Goal: Information Seeking & Learning: Learn about a topic

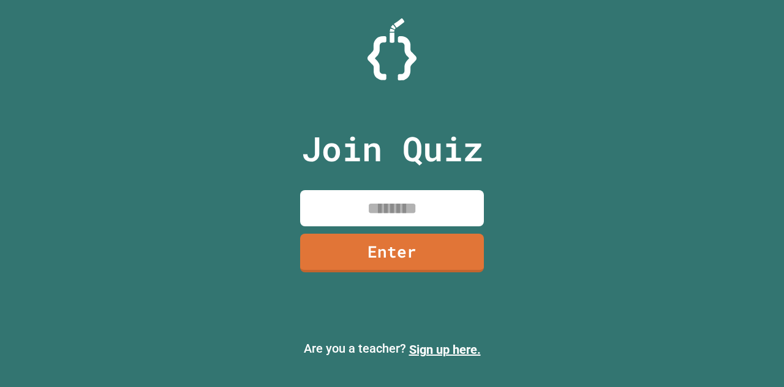
click at [336, 213] on input at bounding box center [392, 208] width 184 height 36
type input "********"
click at [384, 258] on link "Enter" at bounding box center [392, 251] width 184 height 40
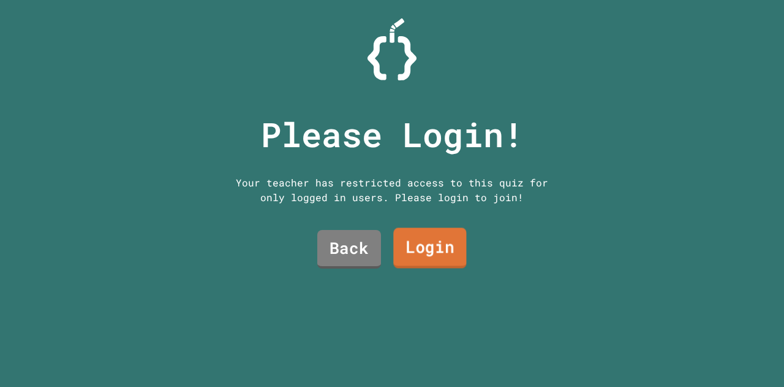
click at [410, 257] on link "Login" at bounding box center [429, 248] width 73 height 40
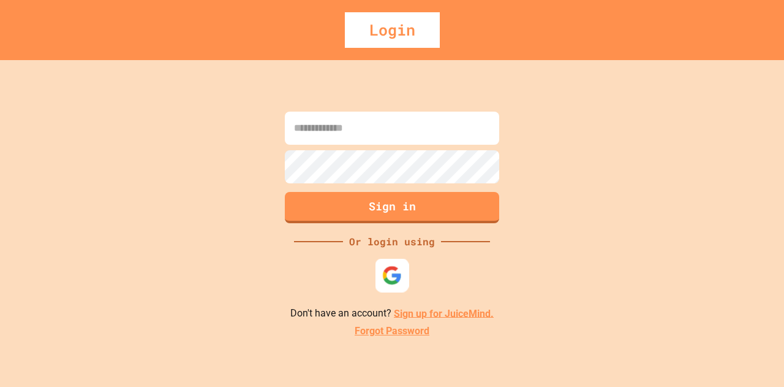
click at [387, 273] on img at bounding box center [392, 275] width 20 height 20
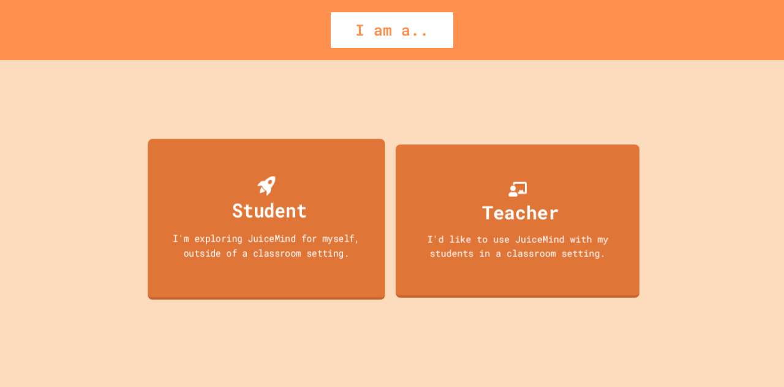
click at [306, 252] on div "I'm exploring JuiceMind for myself, outside of a classroom setting." at bounding box center [267, 244] width 214 height 29
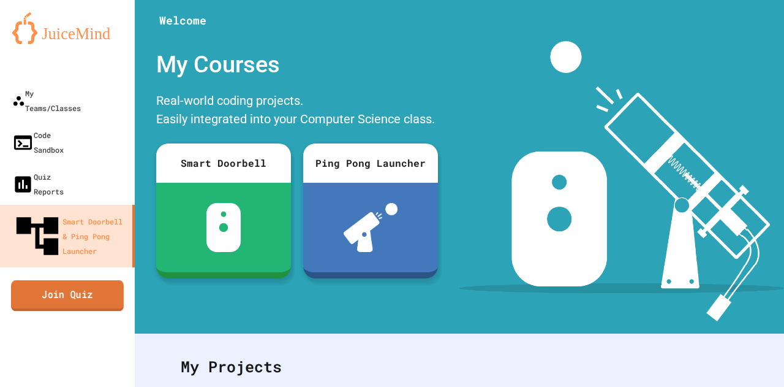
click at [72, 280] on link "Join Quiz" at bounding box center [67, 295] width 113 height 31
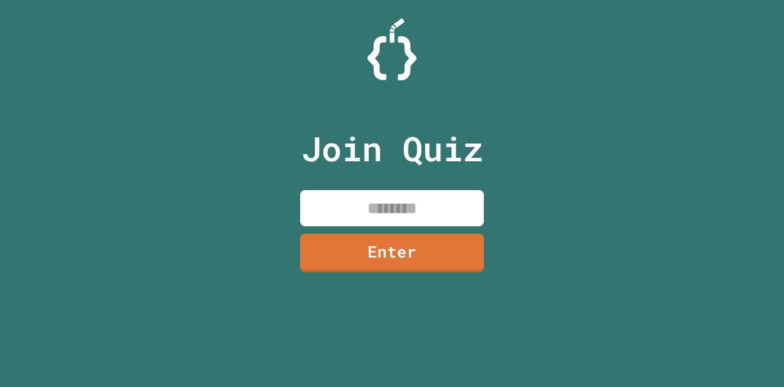
click at [387, 213] on input at bounding box center [392, 208] width 184 height 36
type input "********"
click at [388, 248] on link "Enter" at bounding box center [392, 252] width 185 height 40
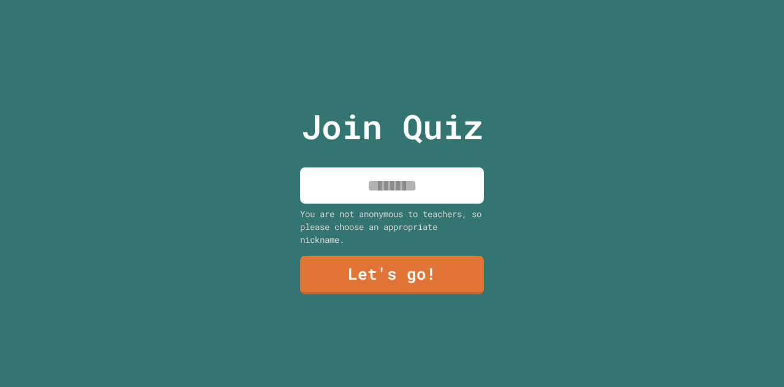
click at [338, 192] on input at bounding box center [392, 185] width 184 height 36
type input "*****"
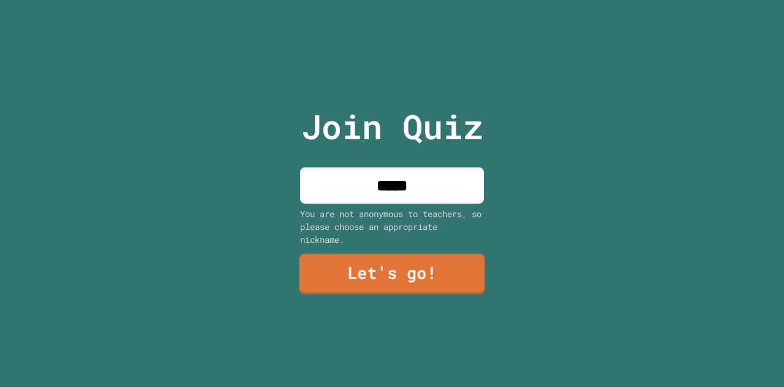
click at [396, 276] on link "Let's go!" at bounding box center [393, 274] width 186 height 40
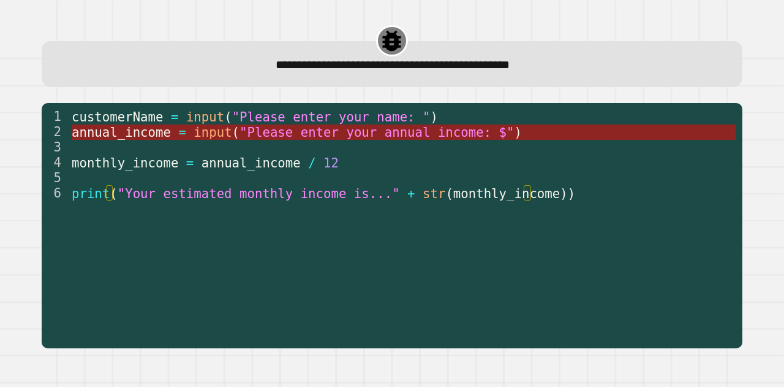
click at [332, 132] on span ""Please enter your annual income: $"" at bounding box center [377, 131] width 274 height 15
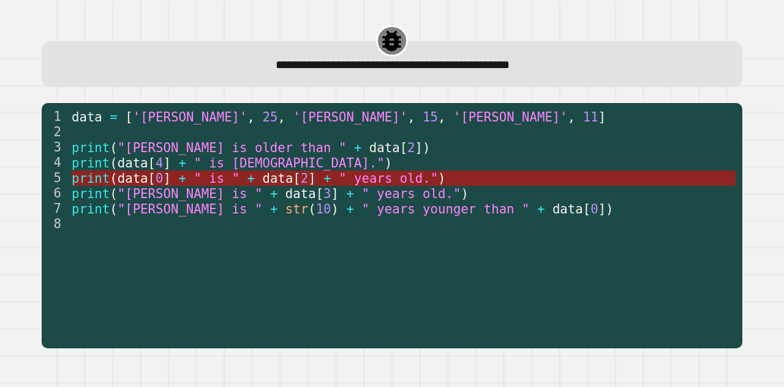
click at [263, 179] on span "data" at bounding box center [278, 177] width 31 height 15
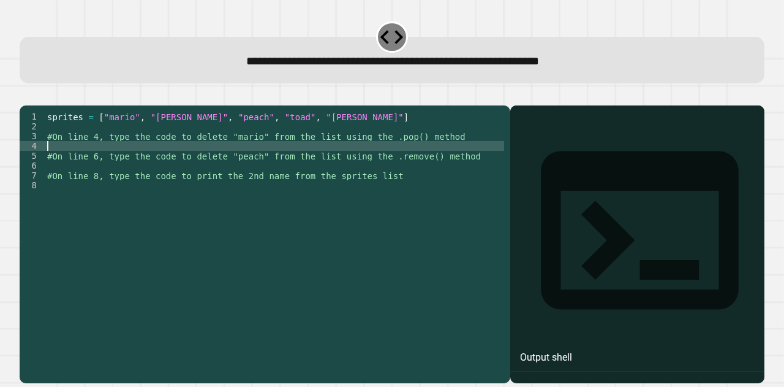
click at [179, 161] on div "sprites = [ "mario" , "[PERSON_NAME]" , "peach" , "toad" , "[PERSON_NAME]" ] #O…" at bounding box center [274, 229] width 459 height 235
type textarea "**********"
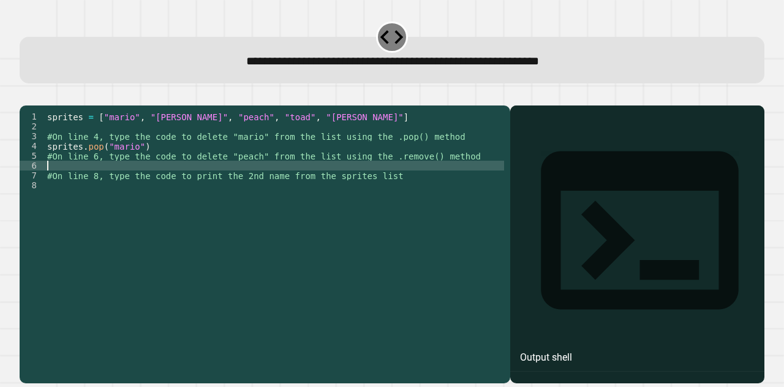
click at [126, 184] on div "sprites = [ "mario" , "[PERSON_NAME]" , "peach" , "toad" , "[PERSON_NAME]" ] #O…" at bounding box center [274, 229] width 459 height 235
click at [107, 209] on div "sprites = [ "mario" , "[PERSON_NAME]" , "peach" , "toad" , "[PERSON_NAME]" ] #O…" at bounding box center [274, 229] width 459 height 235
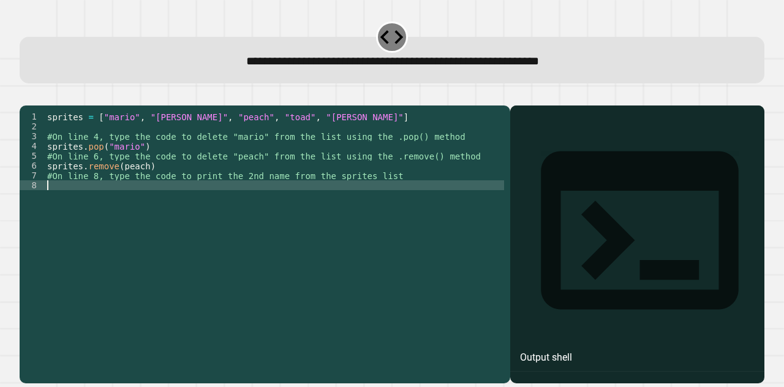
scroll to position [0, 0]
click at [140, 187] on div "sprites = [ "mario" , "[PERSON_NAME]" , "peach" , "toad" , "[PERSON_NAME]" ] #O…" at bounding box center [274, 229] width 459 height 235
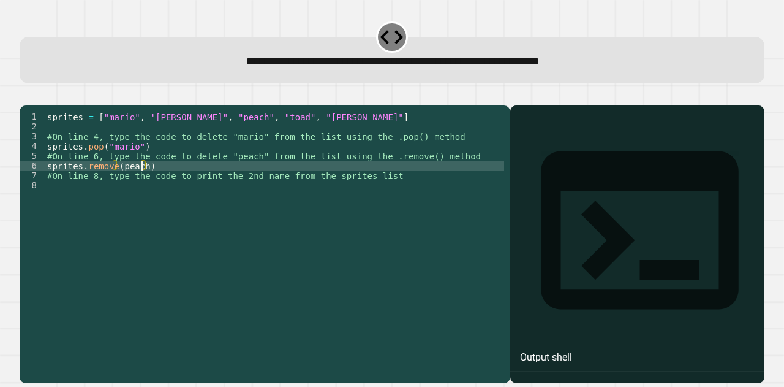
scroll to position [0, 6]
click at [118, 184] on div "sprites = [ "mario" , "[PERSON_NAME]" , "peach" , "toad" , "[PERSON_NAME]" ] #O…" at bounding box center [274, 229] width 459 height 235
type textarea "**********"
click at [119, 209] on div "sprites = [ "mario" , "[PERSON_NAME]" , "peach" , "toad" , "[PERSON_NAME]" ] #O…" at bounding box center [274, 229] width 459 height 235
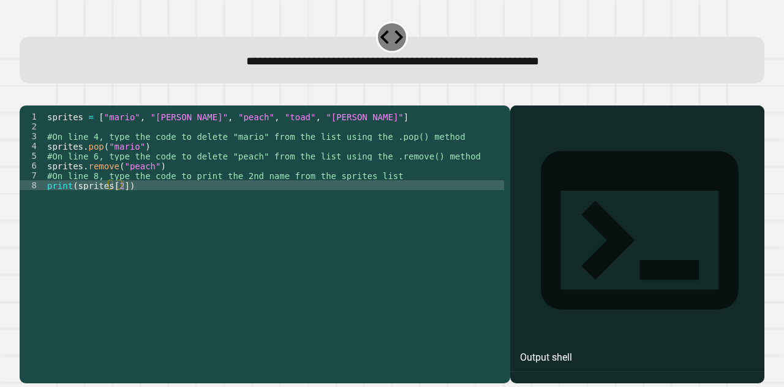
click at [566, 350] on div "Output shell" at bounding box center [546, 357] width 52 height 15
click at [541, 151] on icon at bounding box center [640, 230] width 198 height 158
click at [561, 350] on div "Output shell" at bounding box center [546, 357] width 52 height 15
click at [521, 142] on icon at bounding box center [639, 230] width 237 height 237
click at [569, 255] on div at bounding box center [637, 261] width 242 height 241
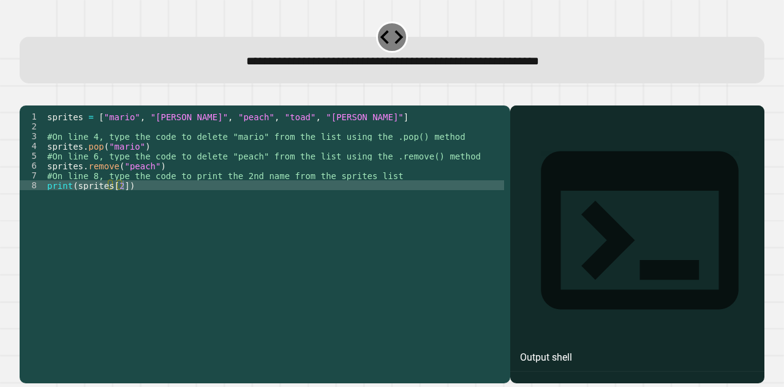
click at [569, 255] on div at bounding box center [637, 261] width 242 height 241
click at [541, 151] on icon at bounding box center [640, 230] width 198 height 158
drag, startPoint x: 514, startPoint y: 139, endPoint x: 533, endPoint y: 176, distance: 41.4
click at [533, 176] on div "Output shell" at bounding box center [637, 243] width 254 height 277
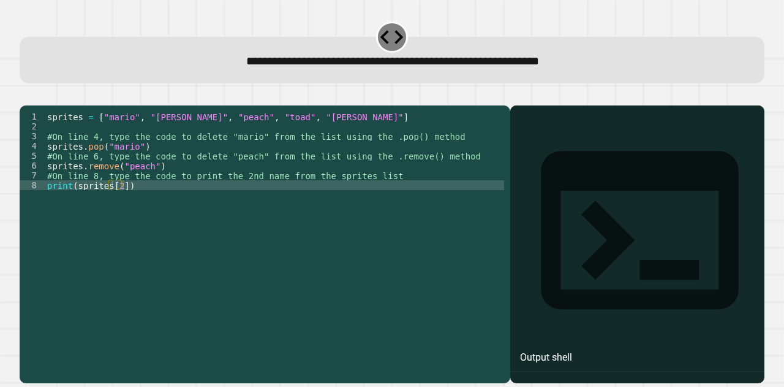
click at [385, 40] on icon at bounding box center [391, 37] width 23 height 14
click at [36, 104] on icon "button" at bounding box center [34, 103] width 7 height 9
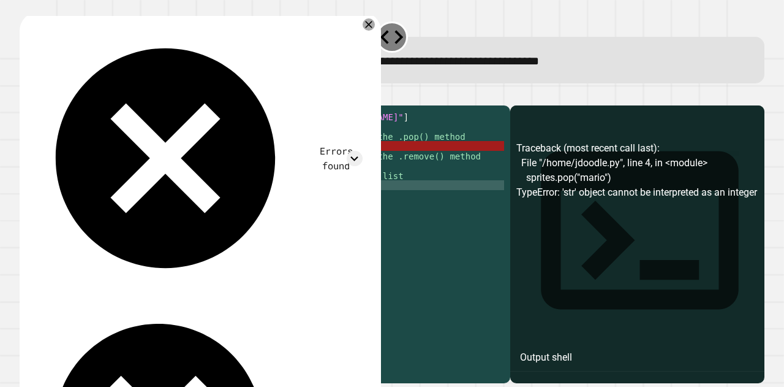
click at [212, 291] on div "sprites = [ "mario" , "[PERSON_NAME]" , "peach" , "toad" , "[PERSON_NAME]" ] #O…" at bounding box center [274, 229] width 459 height 235
click at [121, 203] on div "sprites = [ "mario" , "[PERSON_NAME]" , "peach" , "toad" , "[PERSON_NAME]" ] #O…" at bounding box center [274, 229] width 459 height 235
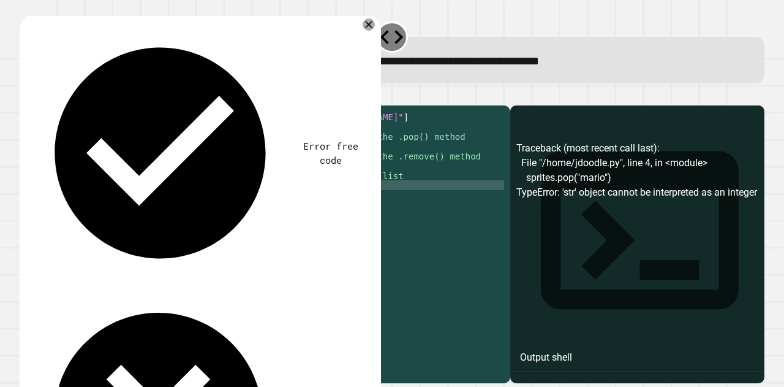
click at [72, 206] on div "sprites = [ "mario" , "[PERSON_NAME]" , "peach" , "toad" , "[PERSON_NAME]" ] #O…" at bounding box center [274, 229] width 459 height 235
click at [73, 204] on div "sprites = [ "mario" , "[PERSON_NAME]" , "peach" , "toad" , "[PERSON_NAME]" ] #O…" at bounding box center [274, 229] width 459 height 235
click at [77, 204] on div "sprites = [ "mario" , "[PERSON_NAME]" , "peach" , "toad" , "[PERSON_NAME]" ] #O…" at bounding box center [274, 229] width 459 height 235
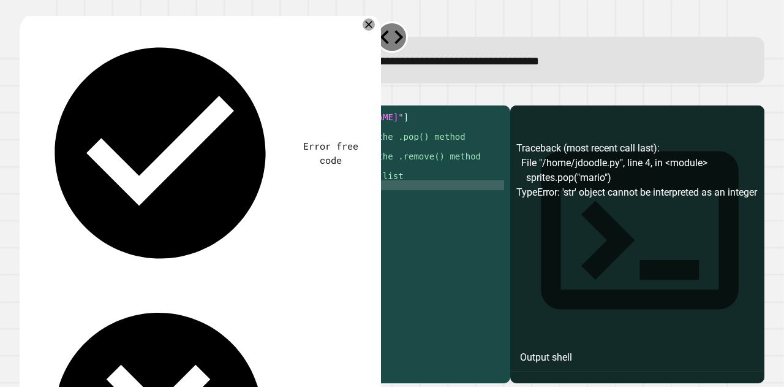
click at [137, 204] on div "sprites = [ "mario" , "[PERSON_NAME]" , "peach" , "toad" , "[PERSON_NAME]" ] #O…" at bounding box center [274, 229] width 459 height 235
click at [124, 207] on div "sprites = [ "mario" , "[PERSON_NAME]" , "peach" , "toad" , "[PERSON_NAME]" ] #O…" at bounding box center [274, 229] width 459 height 235
click at [124, 202] on div "sprites = [ "mario" , "[PERSON_NAME]" , "peach" , "toad" , "[PERSON_NAME]" ] #O…" at bounding box center [274, 229] width 459 height 235
click at [124, 200] on div "sprites = [ "mario" , "[PERSON_NAME]" , "peach" , "toad" , "[PERSON_NAME]" ] #O…" at bounding box center [274, 229] width 459 height 235
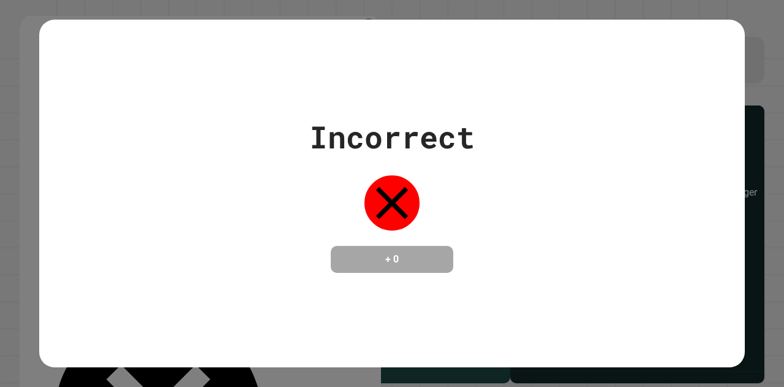
type textarea "**********"
click at [741, 56] on div "Incorrect + 0" at bounding box center [392, 193] width 784 height 387
click at [618, 115] on div "Incorrect + 0" at bounding box center [392, 193] width 706 height 159
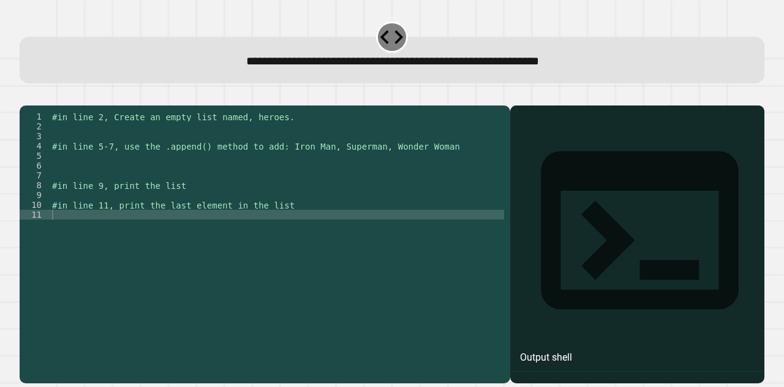
click at [238, 154] on div "#in line 2, Create an empty list named, heroes. #in line 5-7, use the .append()…" at bounding box center [277, 229] width 455 height 235
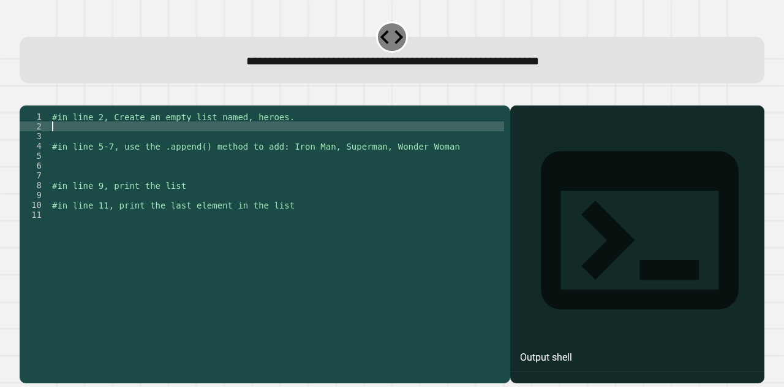
click at [217, 143] on div "#in line 2, Create an empty list named, heroes. #in line 5-7, use the .append()…" at bounding box center [277, 229] width 455 height 235
type textarea "********"
click at [129, 181] on div "#in line 2, Create an empty list named, heroes. heroes = [ ] #in line 5-7, use …" at bounding box center [277, 229] width 455 height 235
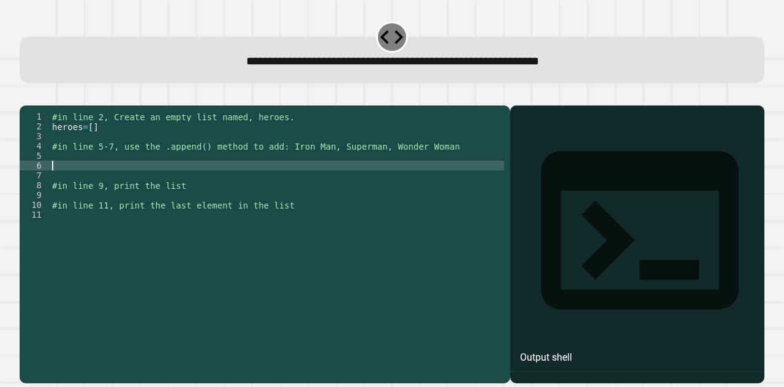
scroll to position [0, 0]
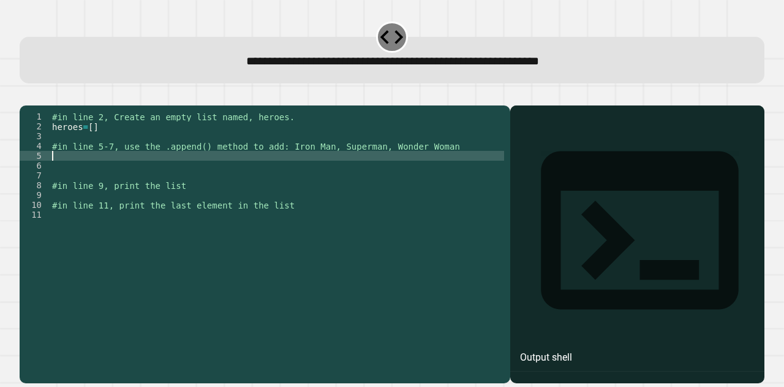
click at [95, 173] on div "#in line 2, Create an empty list named, heroes. heroes = [ ] #in line 5-7, use …" at bounding box center [277, 229] width 455 height 235
click at [173, 171] on div "#in line 2, Create an empty list named, heroes. heroes = [ ] #in line 5-7, use …" at bounding box center [277, 229] width 455 height 235
type textarea "**********"
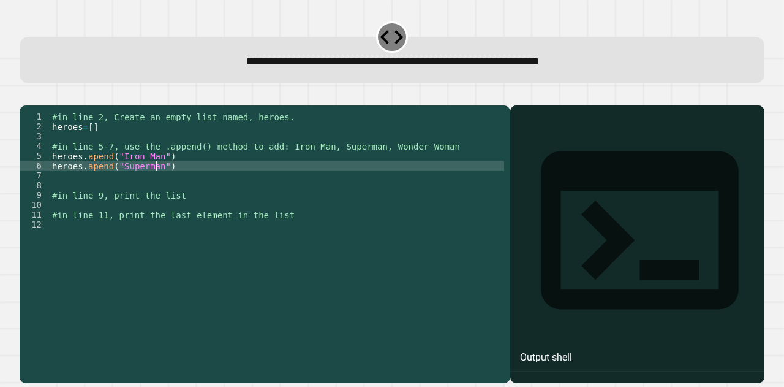
click at [176, 187] on div "#in line 2, Create an empty list named, heroes. heroes = [ ] #in line 5-7, use …" at bounding box center [277, 229] width 455 height 235
type textarea "**********"
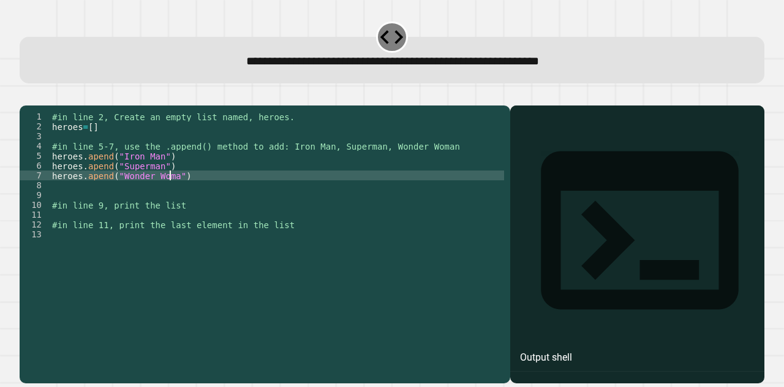
scroll to position [0, 9]
type textarea "**********"
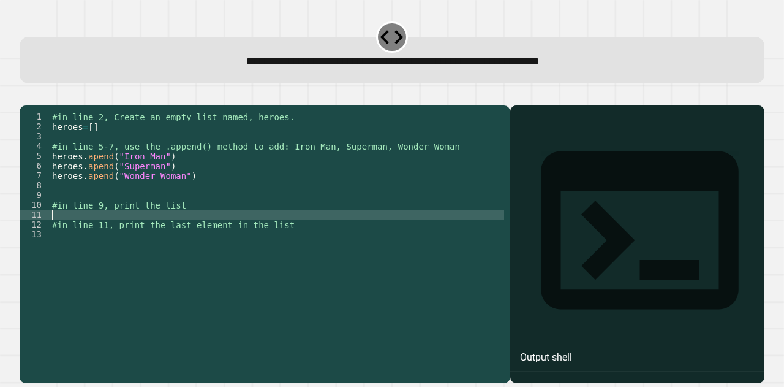
click at [168, 235] on div "#in line 2, Create an empty list named, heroes. heroes = [ ] #in line 5-7, use …" at bounding box center [277, 229] width 455 height 235
type textarea "*"
type textarea "**********"
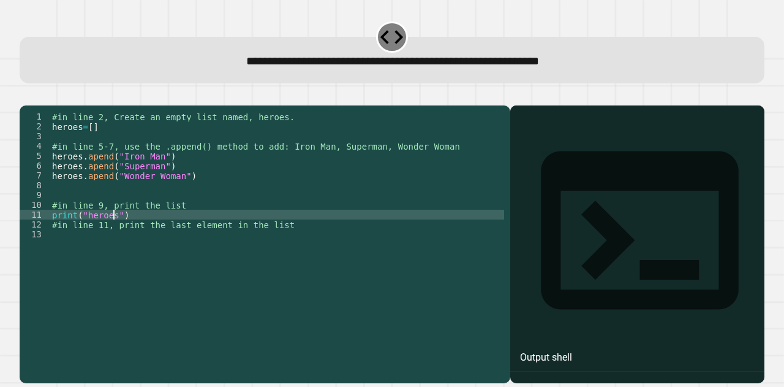
click at [153, 259] on div "#in line 2, Create an empty list named, heroes. heroes = [ ] #in line 5-7, use …" at bounding box center [277, 229] width 455 height 235
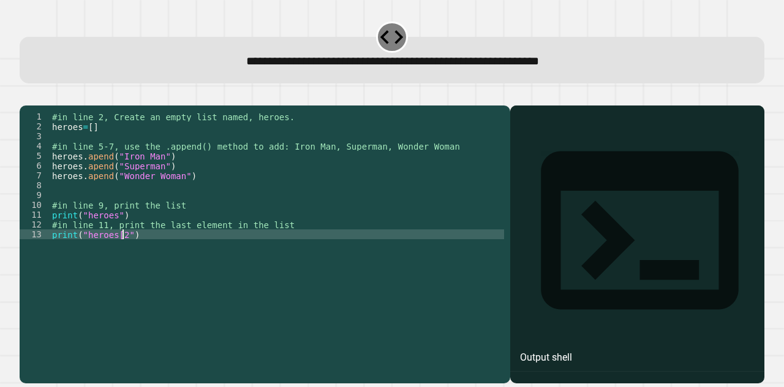
scroll to position [0, 5]
click at [26, 96] on icon "button" at bounding box center [26, 96] width 0 height 0
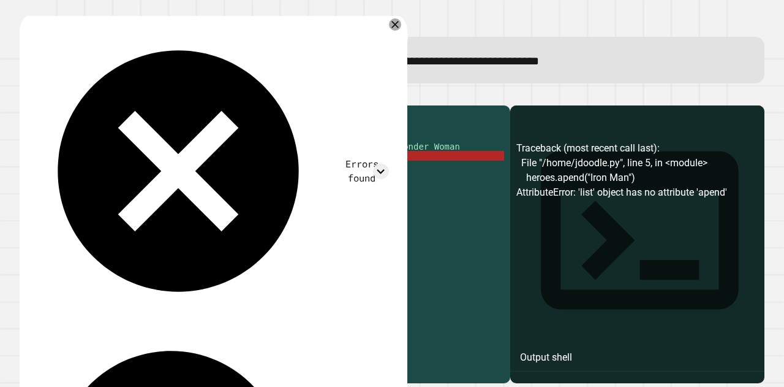
click at [92, 175] on div "#in line 2, Create an empty list named, heroes. heroes = [ ] #in line 5-7, use …" at bounding box center [277, 229] width 455 height 235
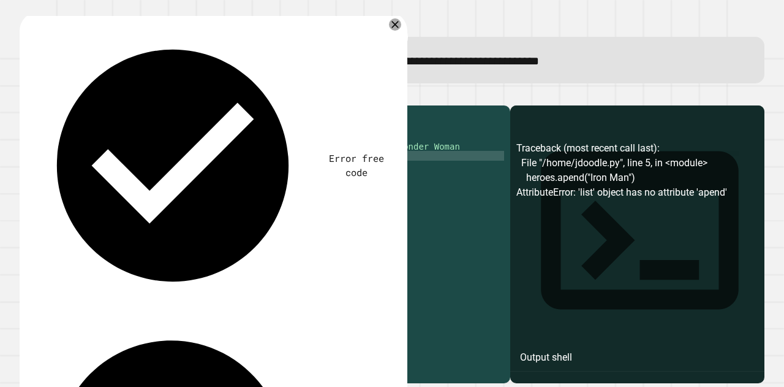
click at [88, 182] on div "#in line 2, Create an empty list named, heroes. heroes = [ ] #in line 5-7, use …" at bounding box center [277, 229] width 455 height 235
click at [89, 195] on div "#in line 2, Create an empty list named, heroes. heroes = [ ] #in line 5-7, use …" at bounding box center [277, 229] width 455 height 235
click at [127, 253] on div "#in line 2, Create an empty list named, heroes. heroes = [ ] #in line 5-7, use …" at bounding box center [277, 229] width 455 height 235
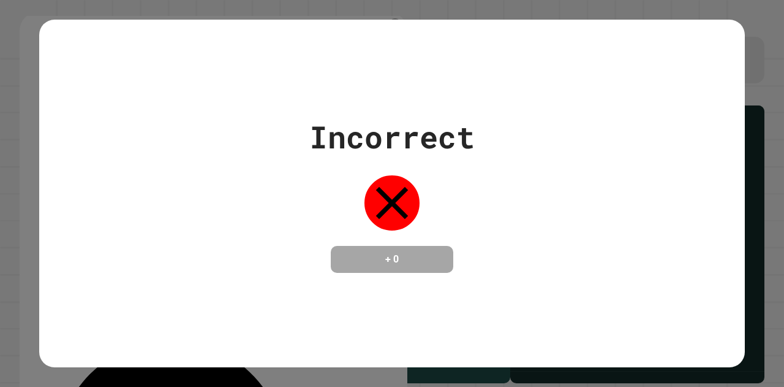
type textarea "**********"
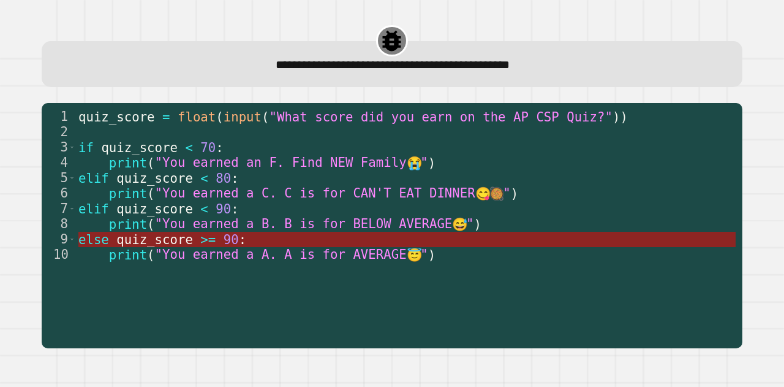
drag, startPoint x: 188, startPoint y: 242, endPoint x: 178, endPoint y: 233, distance: 13.0
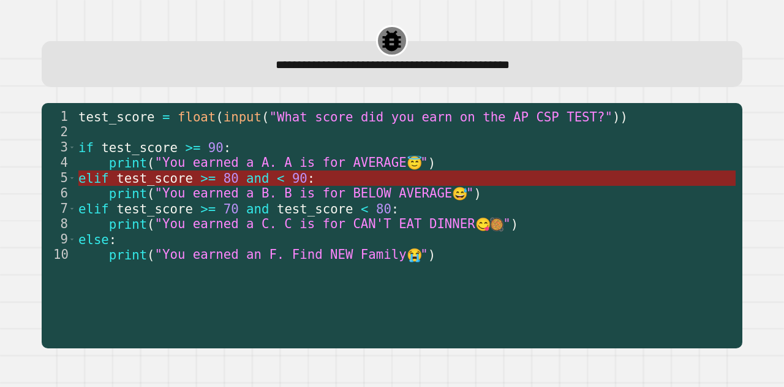
click at [174, 181] on span "test_score" at bounding box center [154, 177] width 77 height 15
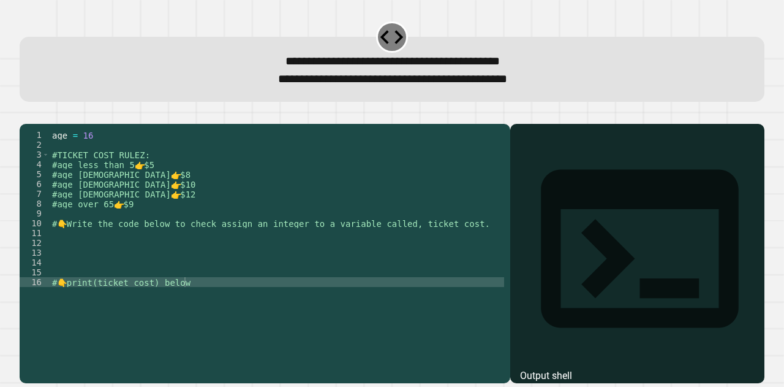
click at [93, 254] on div "age = [DEMOGRAPHIC_DATA] #TICKET COST RULEZ: #age less than 5 👉 $5 #age [DEMOGR…" at bounding box center [277, 238] width 455 height 216
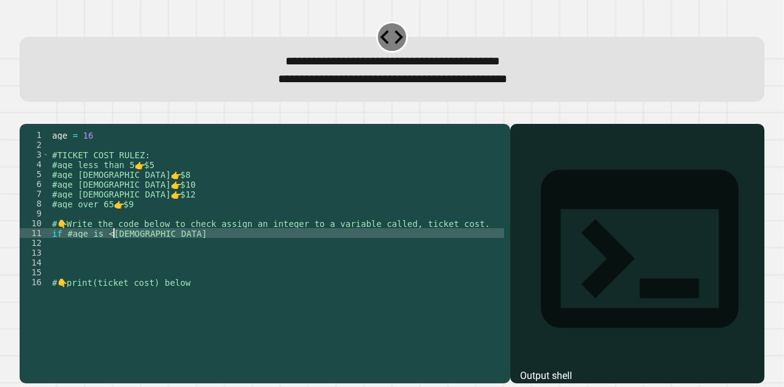
scroll to position [0, 4]
type textarea "**********"
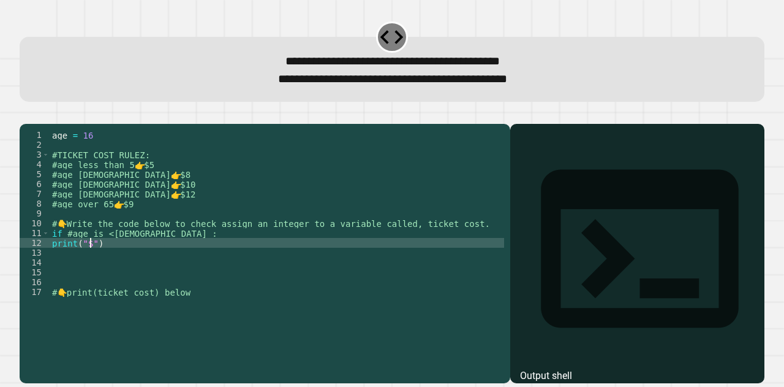
scroll to position [0, 2]
click at [133, 259] on div "age = [DEMOGRAPHIC_DATA] #TICKET COST RULEZ: #age less than 5 👉 $5 #age [DEMOGR…" at bounding box center [277, 238] width 455 height 216
type textarea "**********"
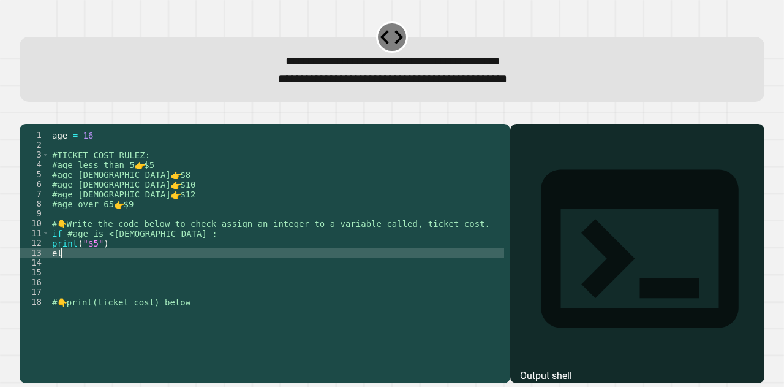
scroll to position [0, 0]
type textarea "*"
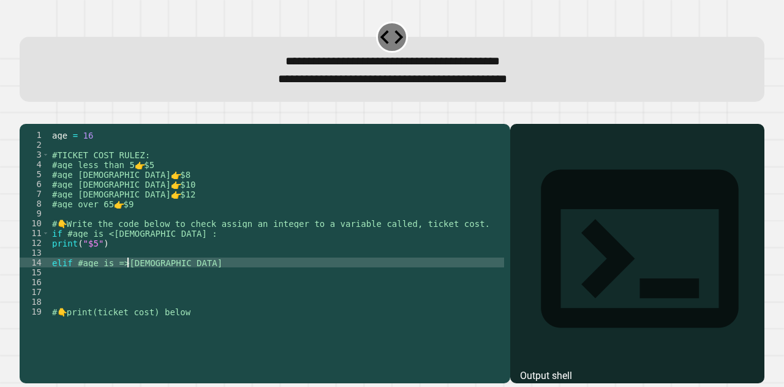
scroll to position [0, 5]
click at [119, 282] on div "age = [DEMOGRAPHIC_DATA] #TICKET COST RULEZ: #age less than 5 👉 $5 #age [DEMOGR…" at bounding box center [277, 238] width 455 height 216
click at [119, 283] on div "age = [DEMOGRAPHIC_DATA] #TICKET COST RULEZ: #age less than 5 👉 $5 #age [DEMOGR…" at bounding box center [277, 238] width 455 height 216
click at [142, 279] on div "age = [DEMOGRAPHIC_DATA] #TICKET COST RULEZ: #age less than 5 👉 $5 #age [DEMOGR…" at bounding box center [277, 238] width 455 height 216
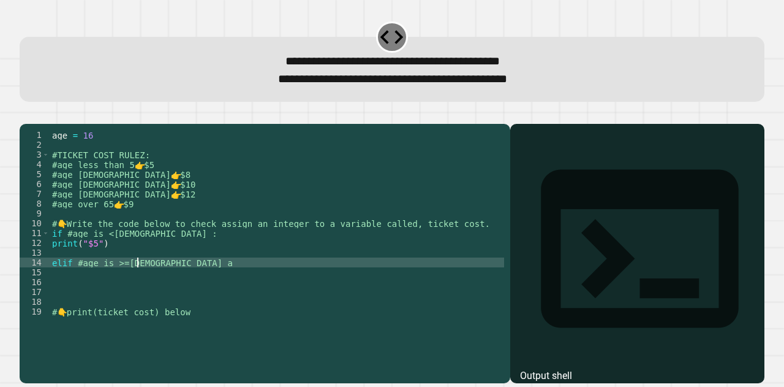
scroll to position [0, 6]
click at [50, 284] on div "age = [DEMOGRAPHIC_DATA] #TICKET COST RULEZ: #age less than 5 👉 $5 #age [DEMOGR…" at bounding box center [277, 238] width 455 height 216
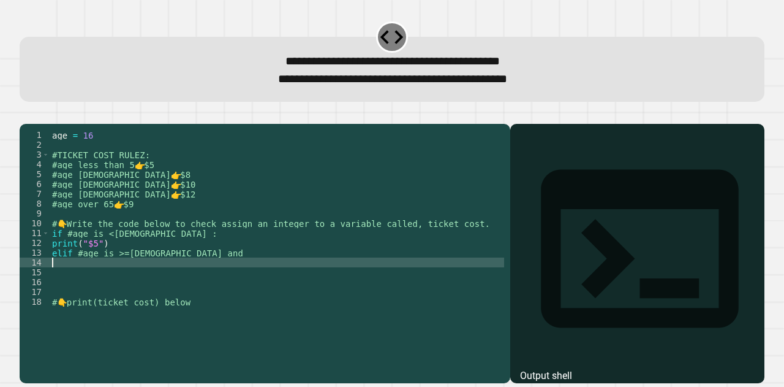
click at [159, 276] on div "age = [DEMOGRAPHIC_DATA] #TICKET COST RULEZ: #age less than 5 👉 $5 #age [DEMOGR…" at bounding box center [277, 238] width 455 height 216
click at [157, 268] on div "age = [DEMOGRAPHIC_DATA] #TICKET COST RULEZ: #age less than 5 👉 $5 #age [DEMOGR…" at bounding box center [277, 238] width 455 height 216
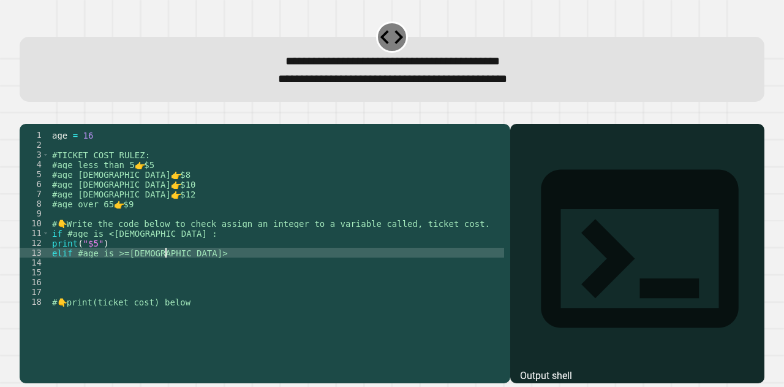
scroll to position [0, 7]
type textarea "**********"
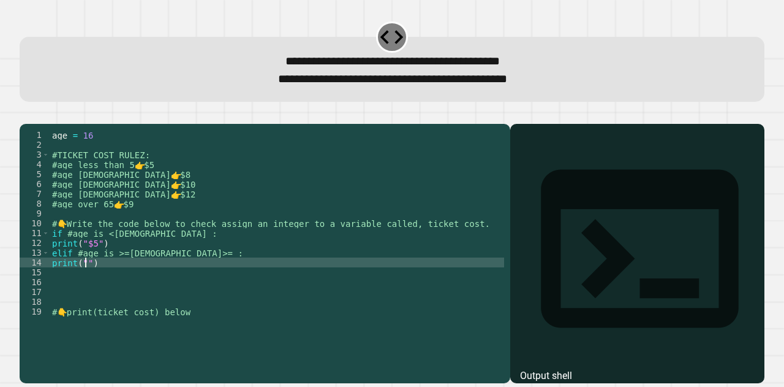
scroll to position [0, 2]
click at [169, 283] on div "age = [DEMOGRAPHIC_DATA] #TICKET COST RULEZ: #age less than 5 👉 $5 #age [DEMOGR…" at bounding box center [277, 238] width 455 height 216
type textarea "**********"
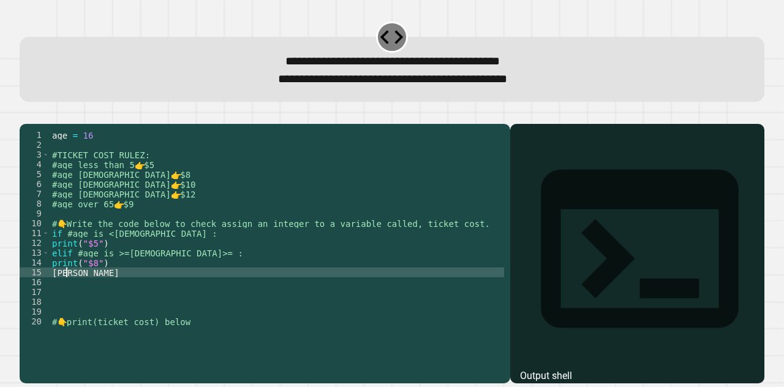
scroll to position [0, 1]
click at [52, 280] on div "age = [DEMOGRAPHIC_DATA] #TICKET COST RULEZ: #age less than 5 👉 $5 #age [DEMOGR…" at bounding box center [277, 238] width 455 height 216
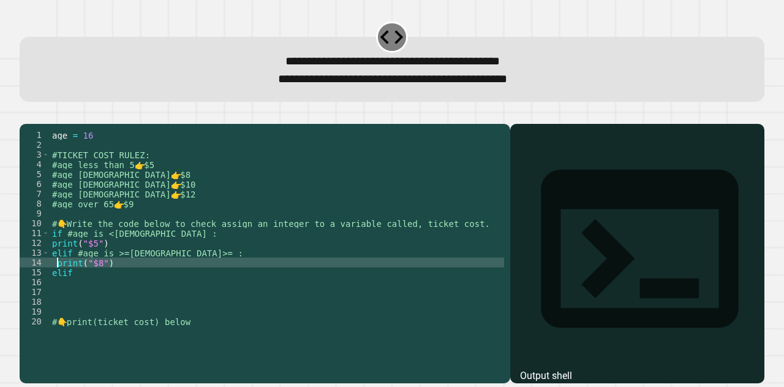
scroll to position [0, 0]
click at [125, 263] on div "age = [DEMOGRAPHIC_DATA] #TICKET COST RULEZ: #age less than 5 👉 $5 #age [DEMOGR…" at bounding box center [277, 238] width 455 height 216
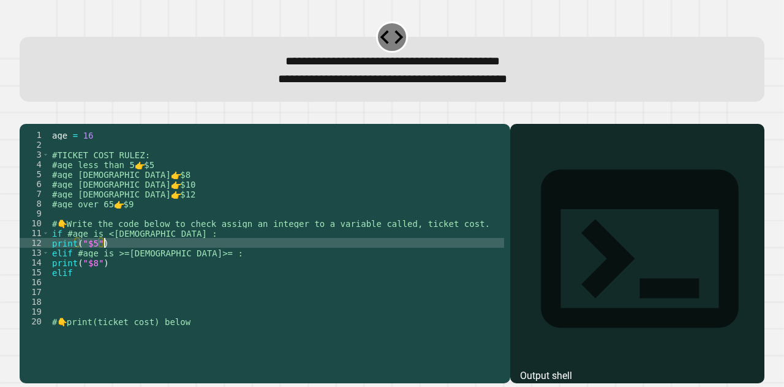
type textarea "**********"
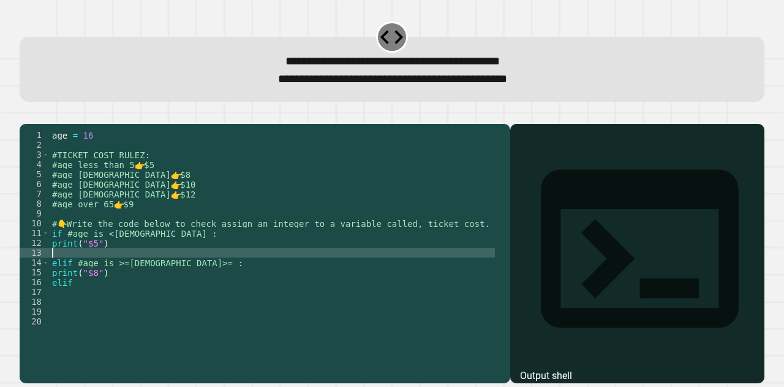
click at [113, 295] on div "age = [DEMOGRAPHIC_DATA] #TICKET COST RULEZ: #age less than 5 👉 $5 #age [DEMOGR…" at bounding box center [272, 238] width 445 height 216
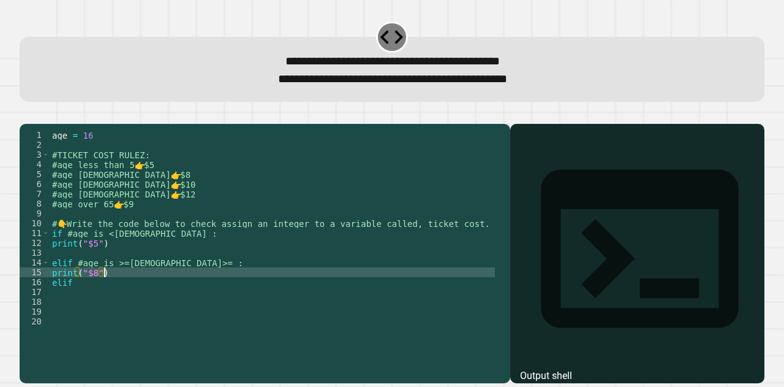
type textarea "**********"
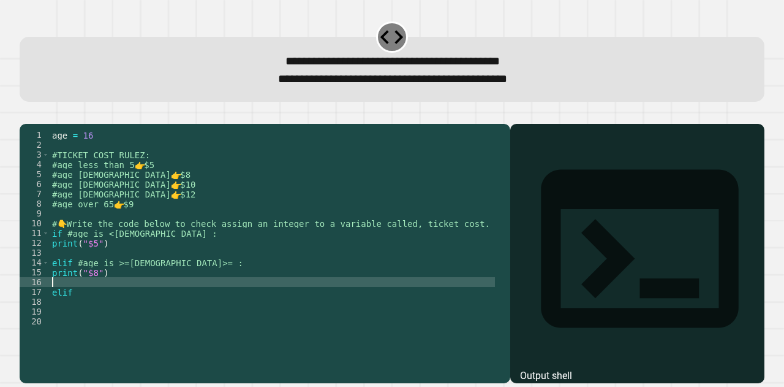
click at [84, 316] on div "age = [DEMOGRAPHIC_DATA] #TICKET COST RULEZ: #age less than 5 👉 $5 #age [DEMOGR…" at bounding box center [272, 238] width 445 height 216
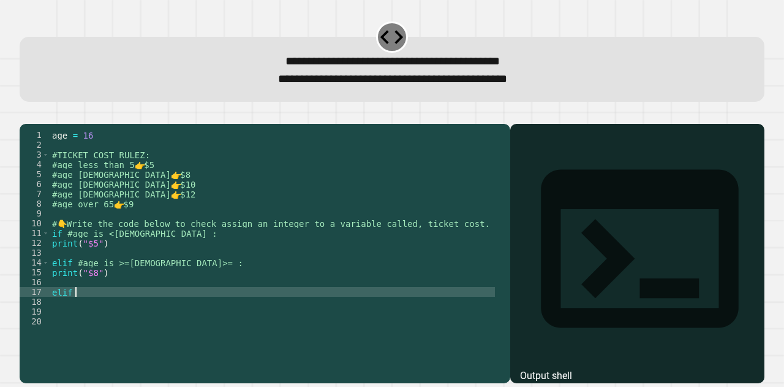
click at [93, 312] on div "age = [DEMOGRAPHIC_DATA] #TICKET COST RULEZ: #age less than 5 👉 $5 #age [DEMOGR…" at bounding box center [272, 238] width 445 height 216
type textarea "**********"
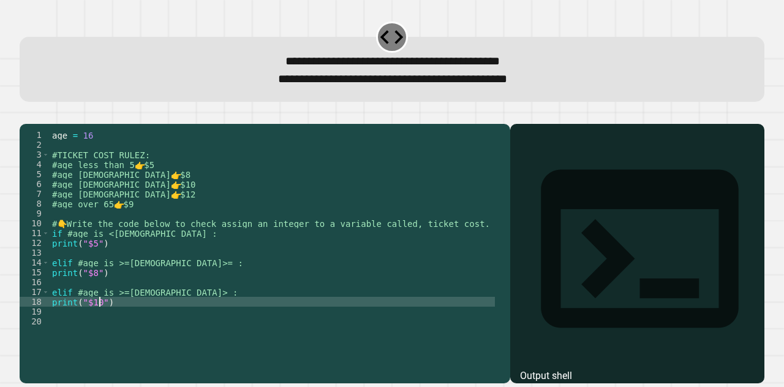
scroll to position [0, 2]
click at [108, 320] on div "age = [DEMOGRAPHIC_DATA] #TICKET COST RULEZ: #age less than 5 👉 $5 #age [DEMOGR…" at bounding box center [272, 238] width 445 height 216
type textarea "**********"
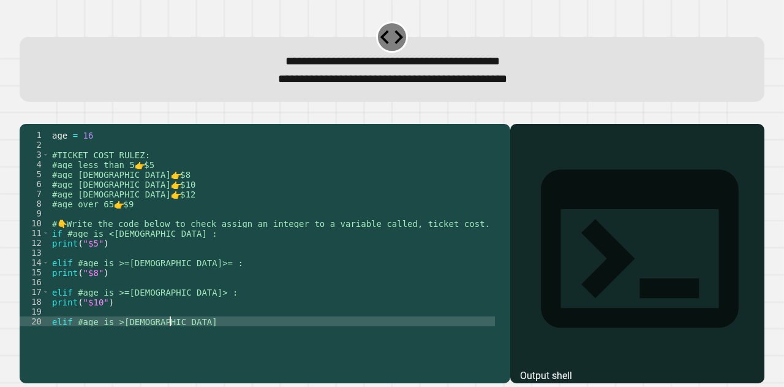
scroll to position [0, 7]
type textarea "**********"
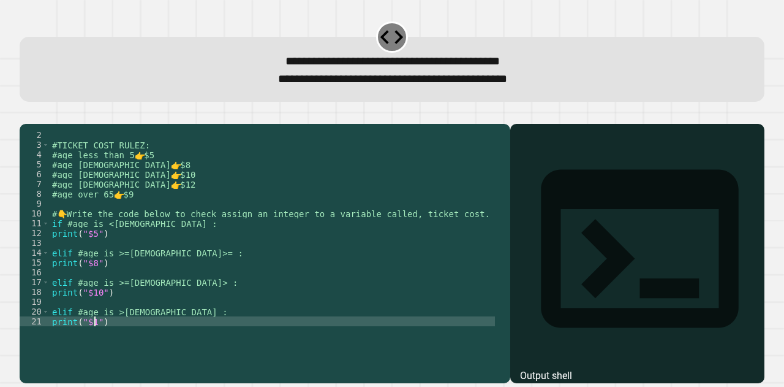
scroll to position [0, 0]
click at [117, 335] on div "#TICKET COST RULEZ: #age less than 5 👉 $5 #age [DEMOGRAPHIC_DATA] 👉 $8 #age [DE…" at bounding box center [272, 238] width 445 height 216
type textarea "**********"
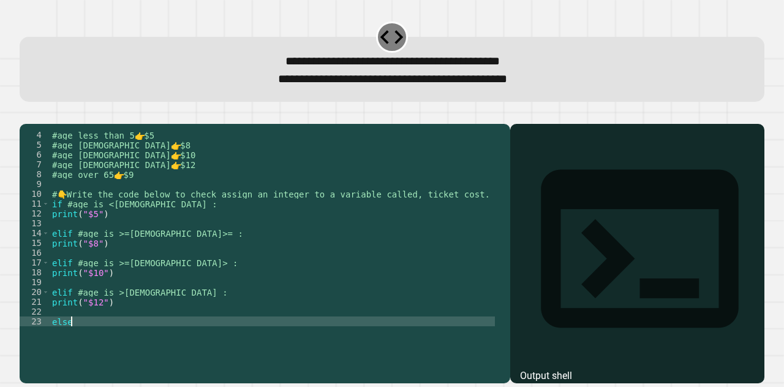
type textarea "*****"
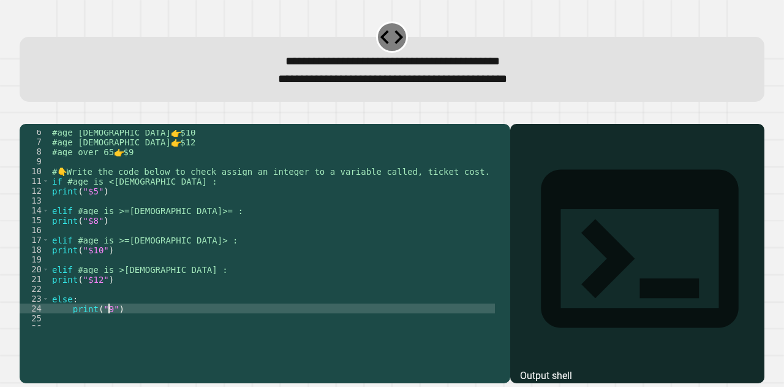
scroll to position [52, 0]
click at [104, 328] on div "#age [DEMOGRAPHIC_DATA] 👉 $10 #age [DEMOGRAPHIC_DATA] 👉 $12 #age over 65 👉 $9 #…" at bounding box center [272, 235] width 445 height 216
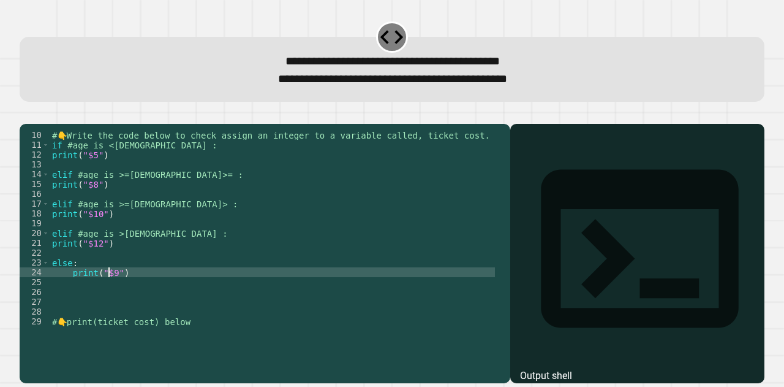
click at [231, 341] on div "# 👇 Write the code below to check assign an integer to a variable called, ticke…" at bounding box center [272, 238] width 445 height 216
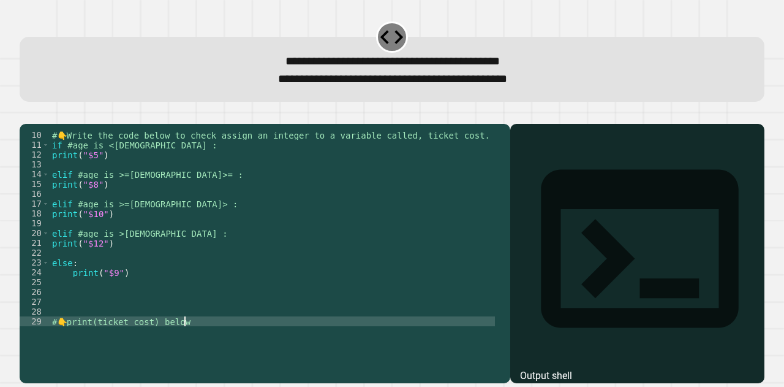
type textarea "**********"
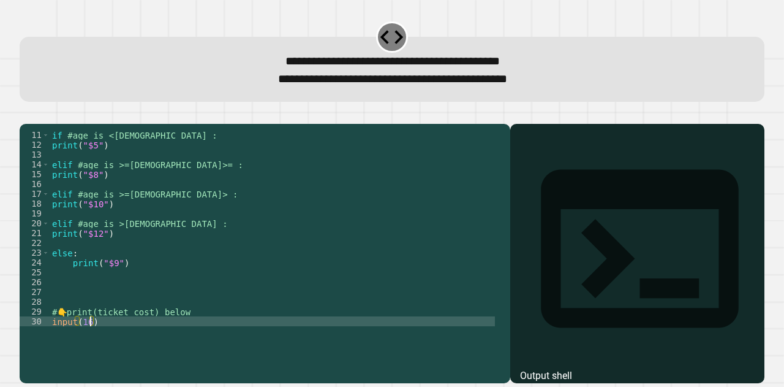
type textarea "********"
click at [26, 114] on icon "button" at bounding box center [26, 114] width 0 height 0
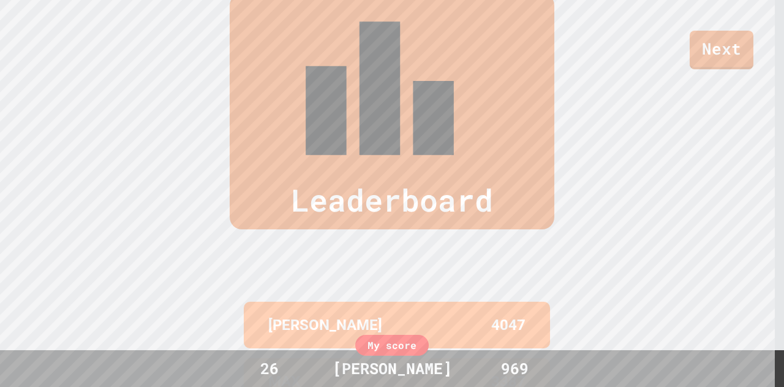
scroll to position [510, 0]
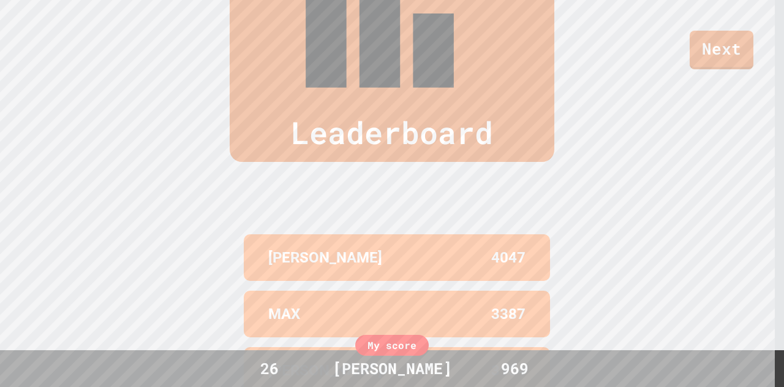
drag, startPoint x: 177, startPoint y: 267, endPoint x: 124, endPoint y: 278, distance: 54.0
click at [124, 278] on div "Leaderboard [PERSON_NAME] 4047 MAX 3387 [PERSON_NAME] 3134 [PERSON_NAME] 2954 […" at bounding box center [392, 218] width 784 height 683
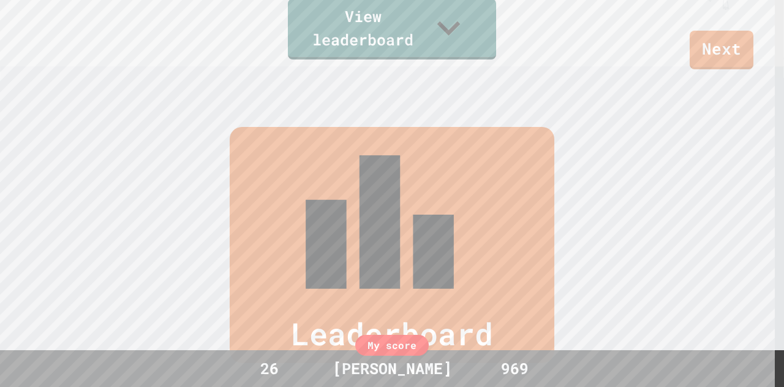
scroll to position [272, 0]
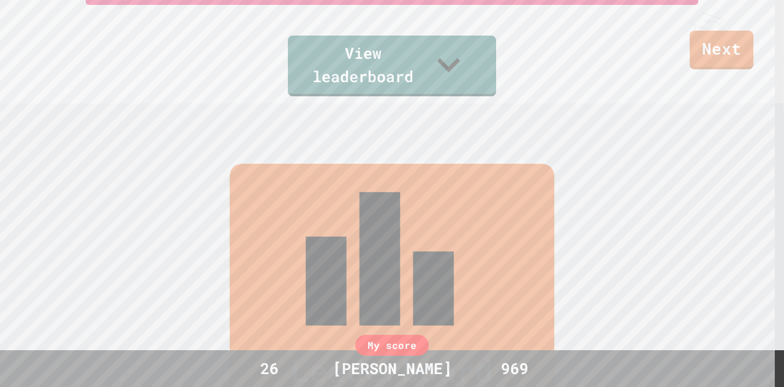
click at [314, 205] on div "Leaderboard" at bounding box center [392, 282] width 325 height 236
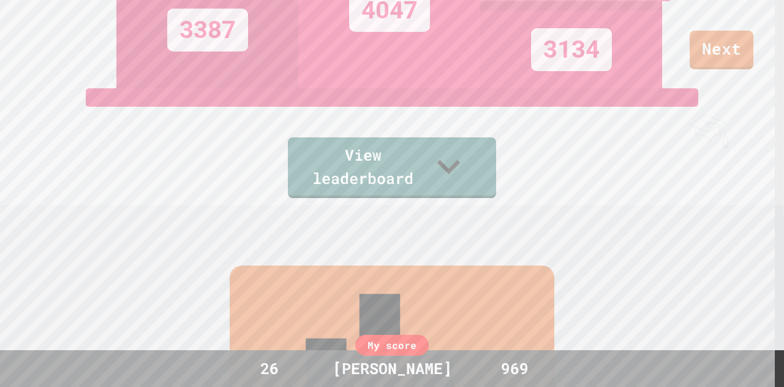
scroll to position [170, 0]
click at [379, 166] on link "View leaderboard" at bounding box center [392, 167] width 206 height 64
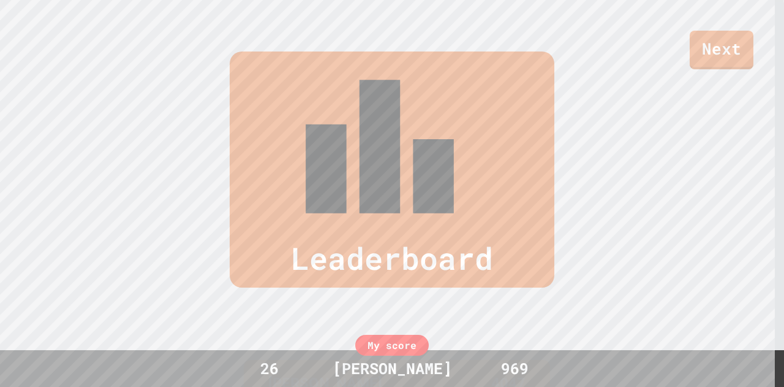
scroll to position [510, 0]
